Goal: Transaction & Acquisition: Download file/media

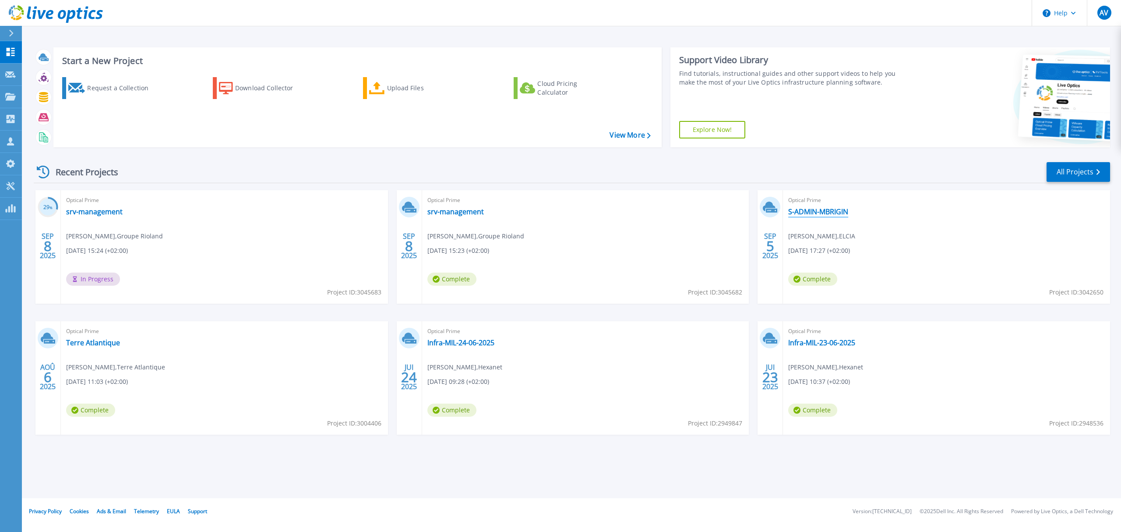
click at [821, 209] on link "S-ADMIN-MBRIGIN" at bounding box center [818, 211] width 60 height 9
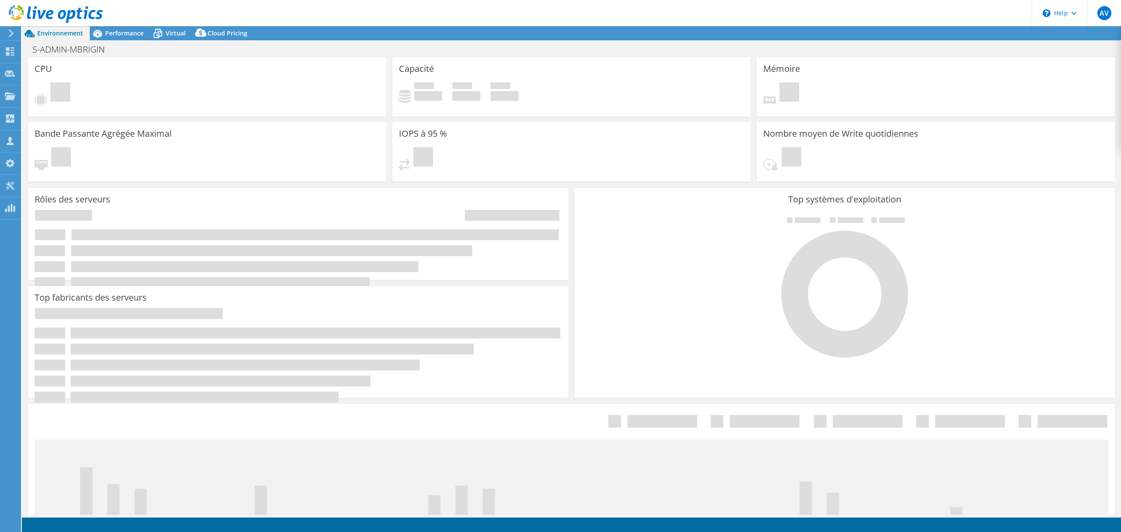
select select "EUFrankfurt"
select select "EUR"
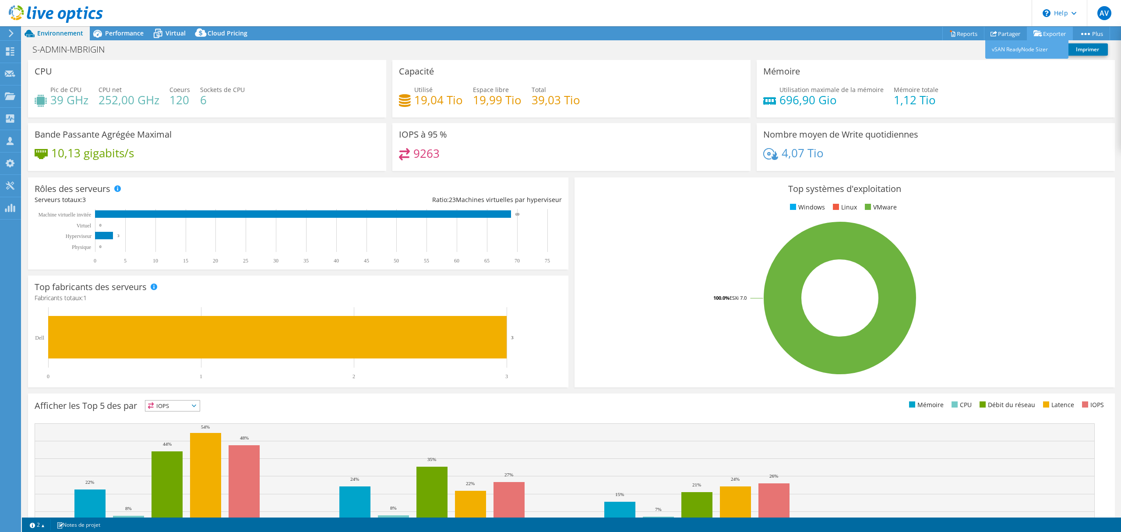
click at [1047, 35] on link "Exporter" at bounding box center [1050, 34] width 46 height 14
click at [971, 32] on link "Reports" at bounding box center [964, 34] width 42 height 14
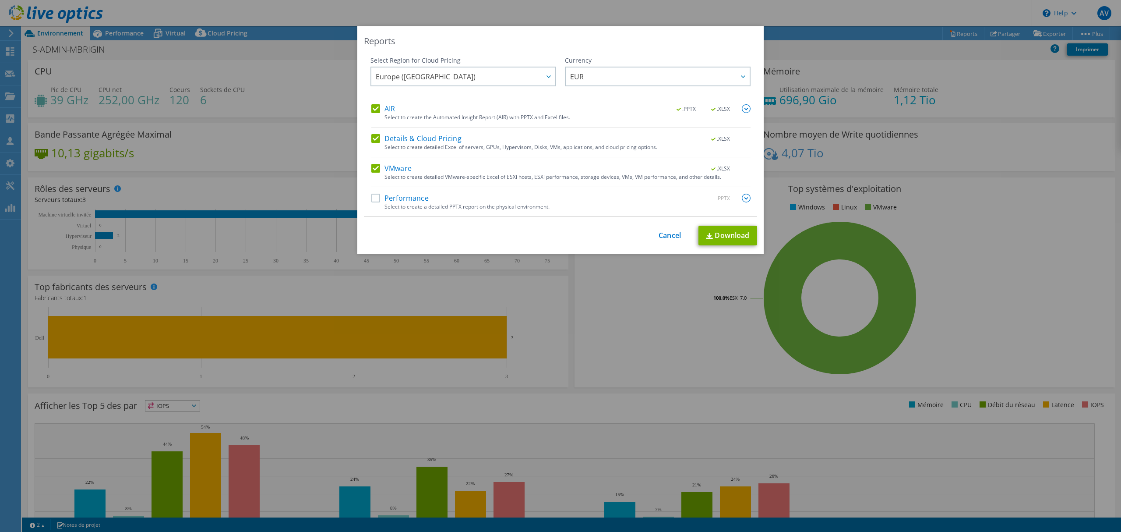
click at [371, 200] on label "Performance" at bounding box center [399, 198] width 57 height 9
click at [0, 0] on input "Performance" at bounding box center [0, 0] width 0 height 0
click at [374, 114] on div "AIR .PPTX .XLSX" at bounding box center [560, 109] width 379 height 10
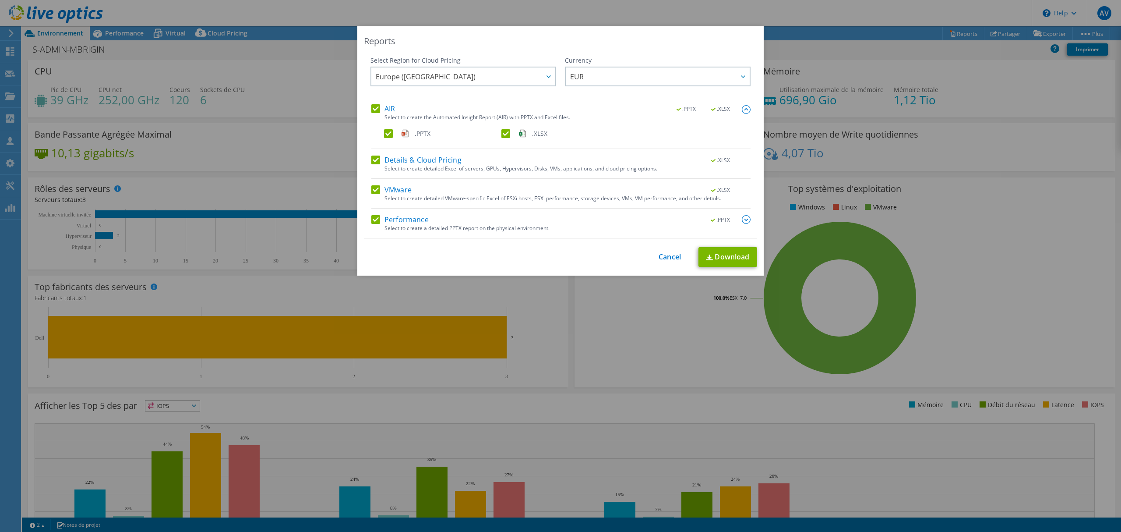
click at [374, 106] on label "AIR" at bounding box center [383, 108] width 24 height 9
click at [0, 0] on input "AIR" at bounding box center [0, 0] width 0 height 0
click at [371, 156] on label "Details & Cloud Pricing" at bounding box center [416, 160] width 90 height 9
click at [0, 0] on input "Details & Cloud Pricing" at bounding box center [0, 0] width 0 height 0
click at [731, 255] on link "Download" at bounding box center [728, 257] width 59 height 20
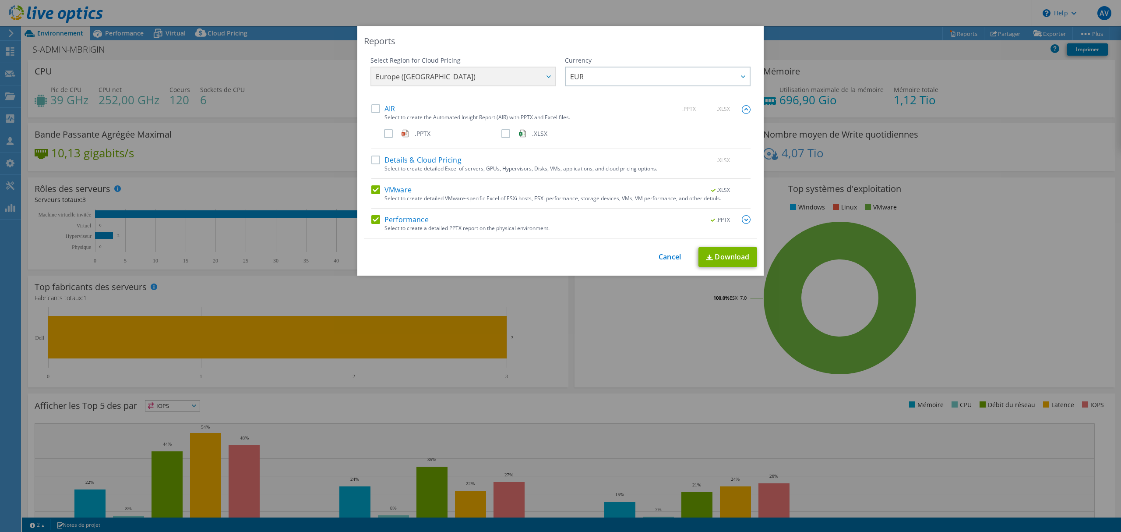
click at [371, 110] on label "AIR" at bounding box center [383, 108] width 24 height 9
click at [0, 0] on input "AIR" at bounding box center [0, 0] width 0 height 0
click at [718, 253] on link "Download" at bounding box center [728, 257] width 59 height 20
click at [488, 4] on div "Reports Select Region for Cloud Pricing Asia Pacific ([GEOGRAPHIC_DATA]) [GEOGR…" at bounding box center [560, 266] width 1121 height 532
